Goal: Navigation & Orientation: Find specific page/section

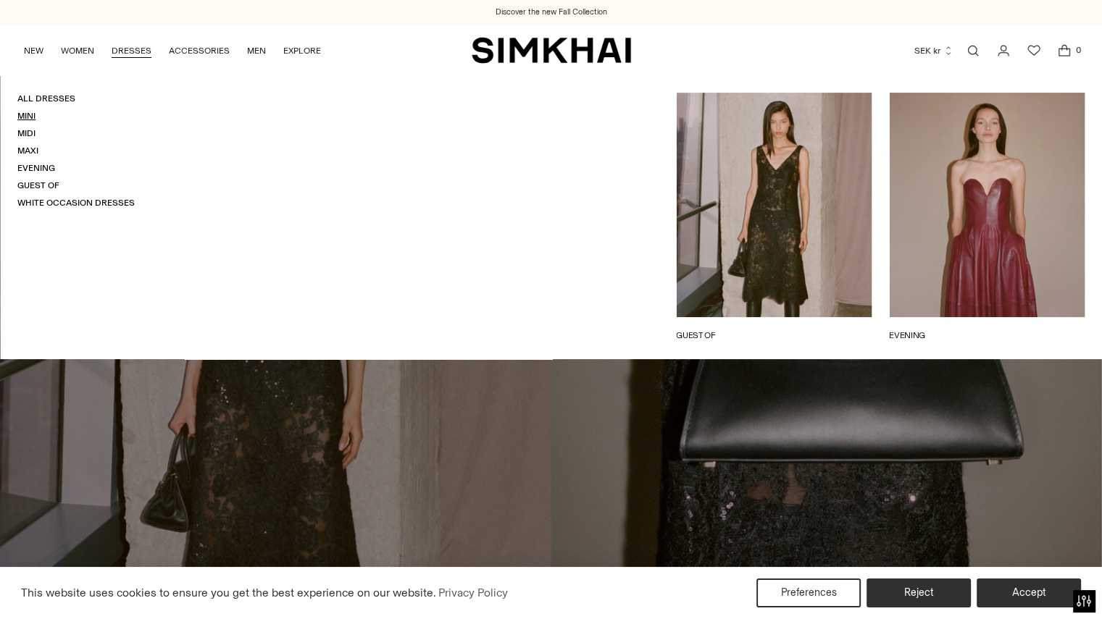
click at [25, 120] on link "Mini" at bounding box center [26, 116] width 18 height 10
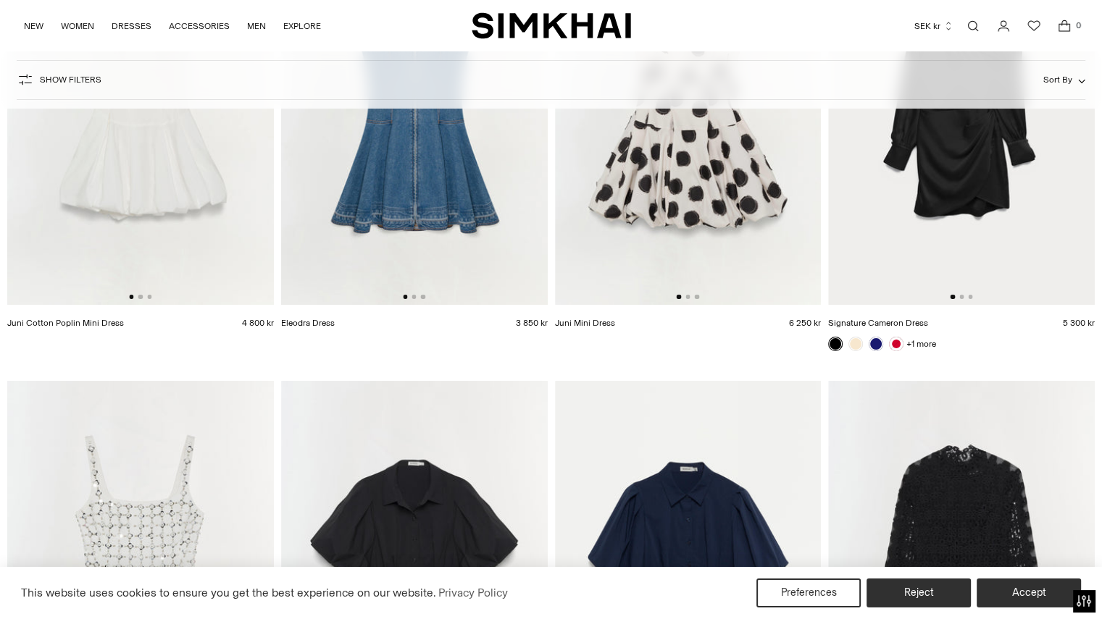
scroll to position [5345, 0]
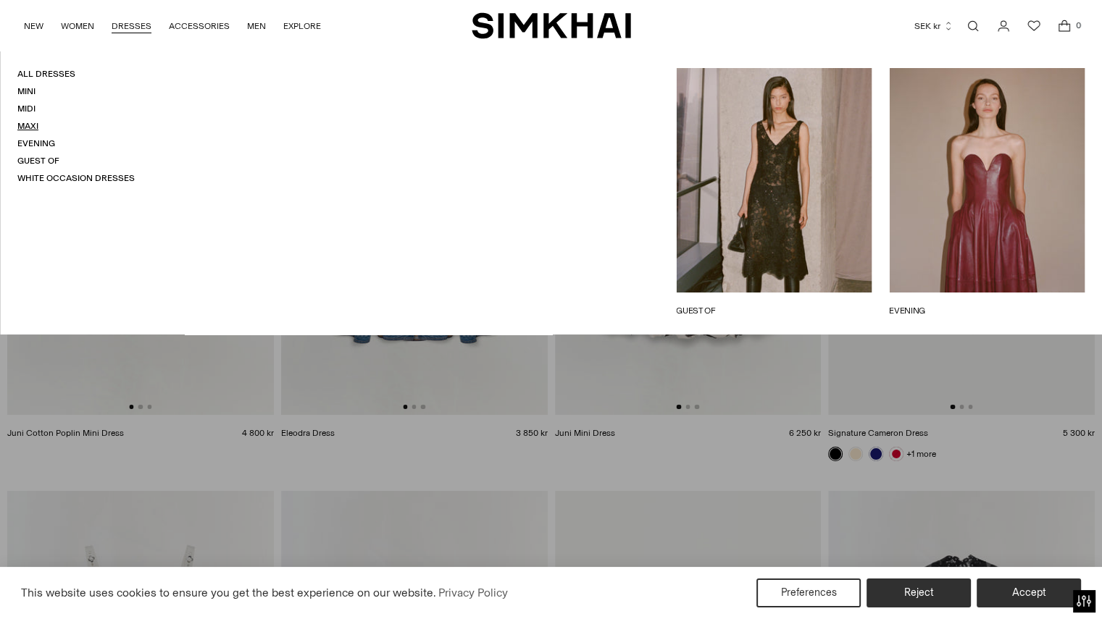
click at [35, 127] on link "Maxi" at bounding box center [27, 126] width 21 height 10
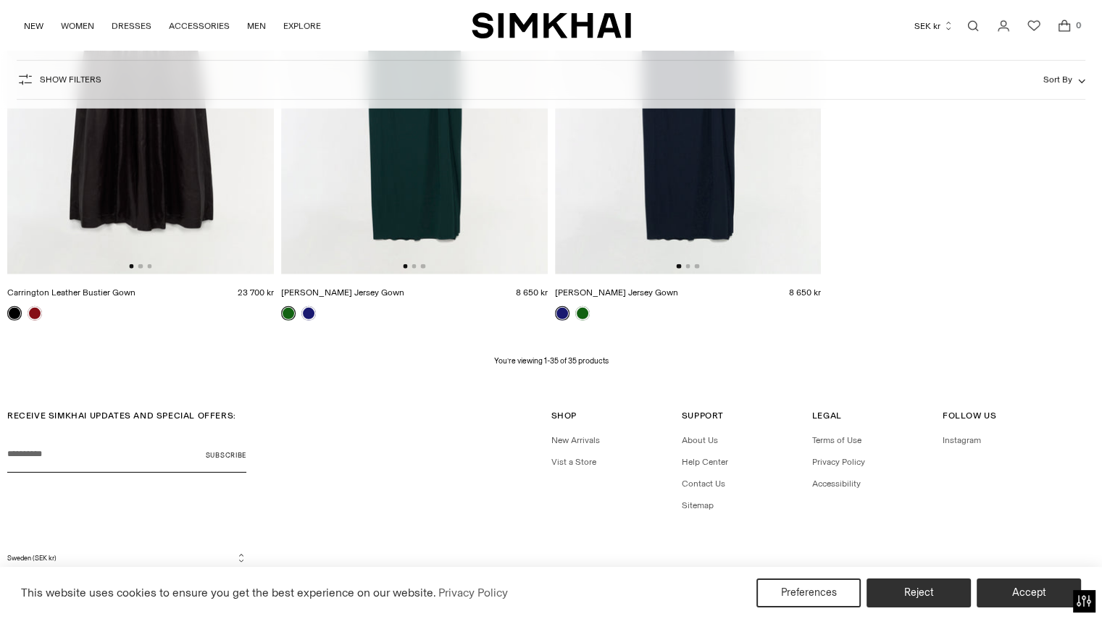
scroll to position [4141, 0]
